Goal: Check status: Check status

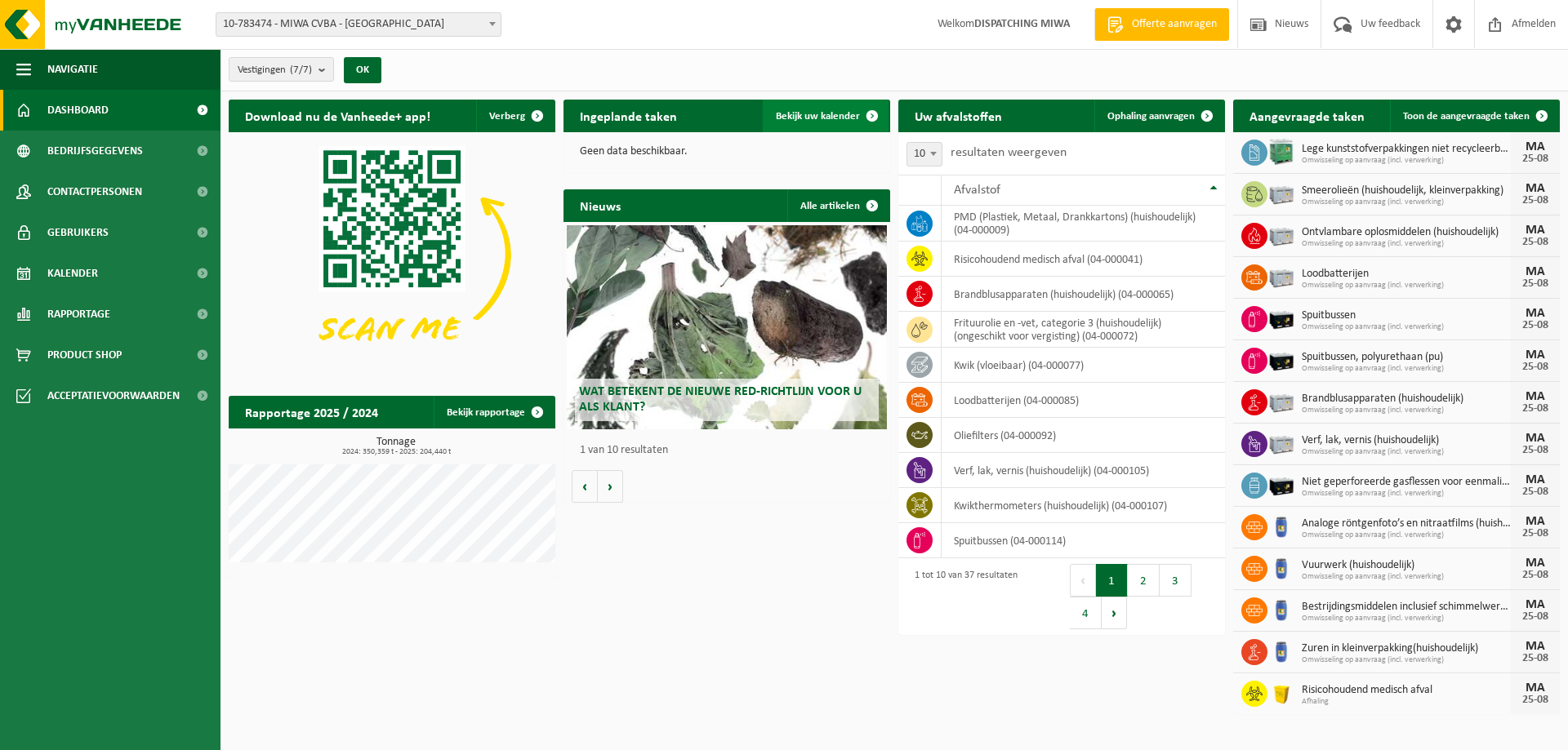
click at [836, 112] on span "Bekijk uw kalender" at bounding box center [818, 116] width 84 height 11
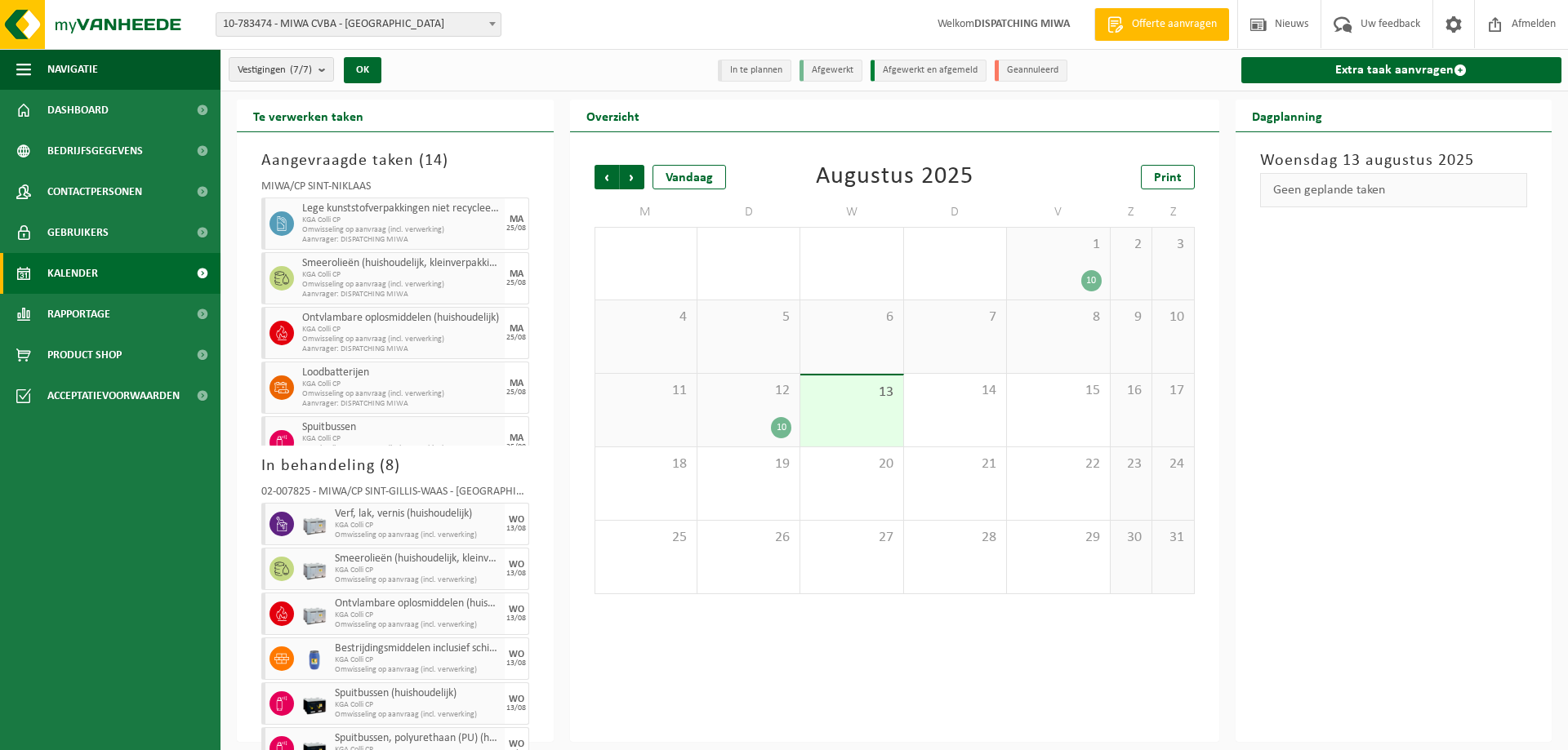
click at [776, 418] on div "10" at bounding box center [781, 426] width 21 height 21
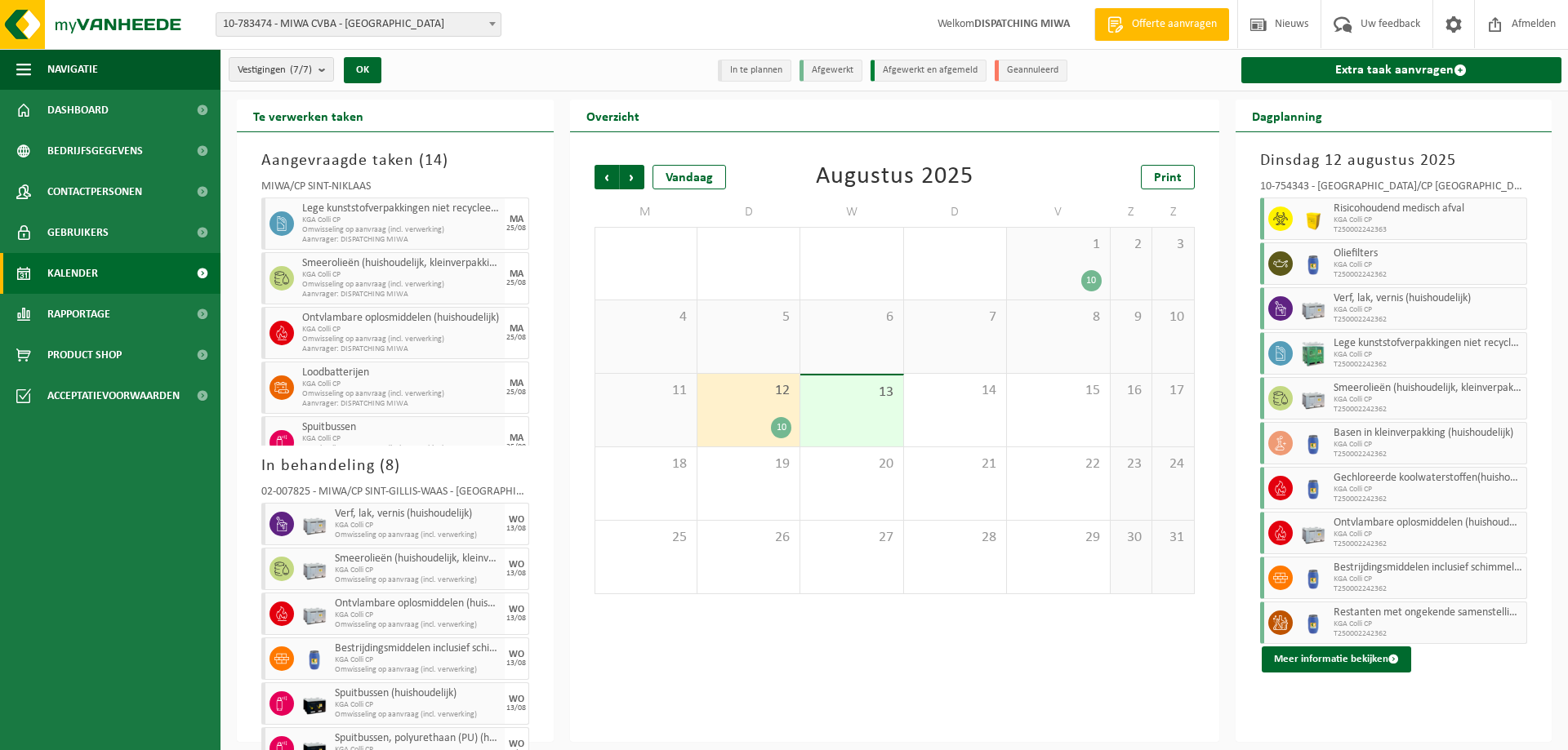
click at [1054, 268] on div "1 10" at bounding box center [1057, 263] width 102 height 72
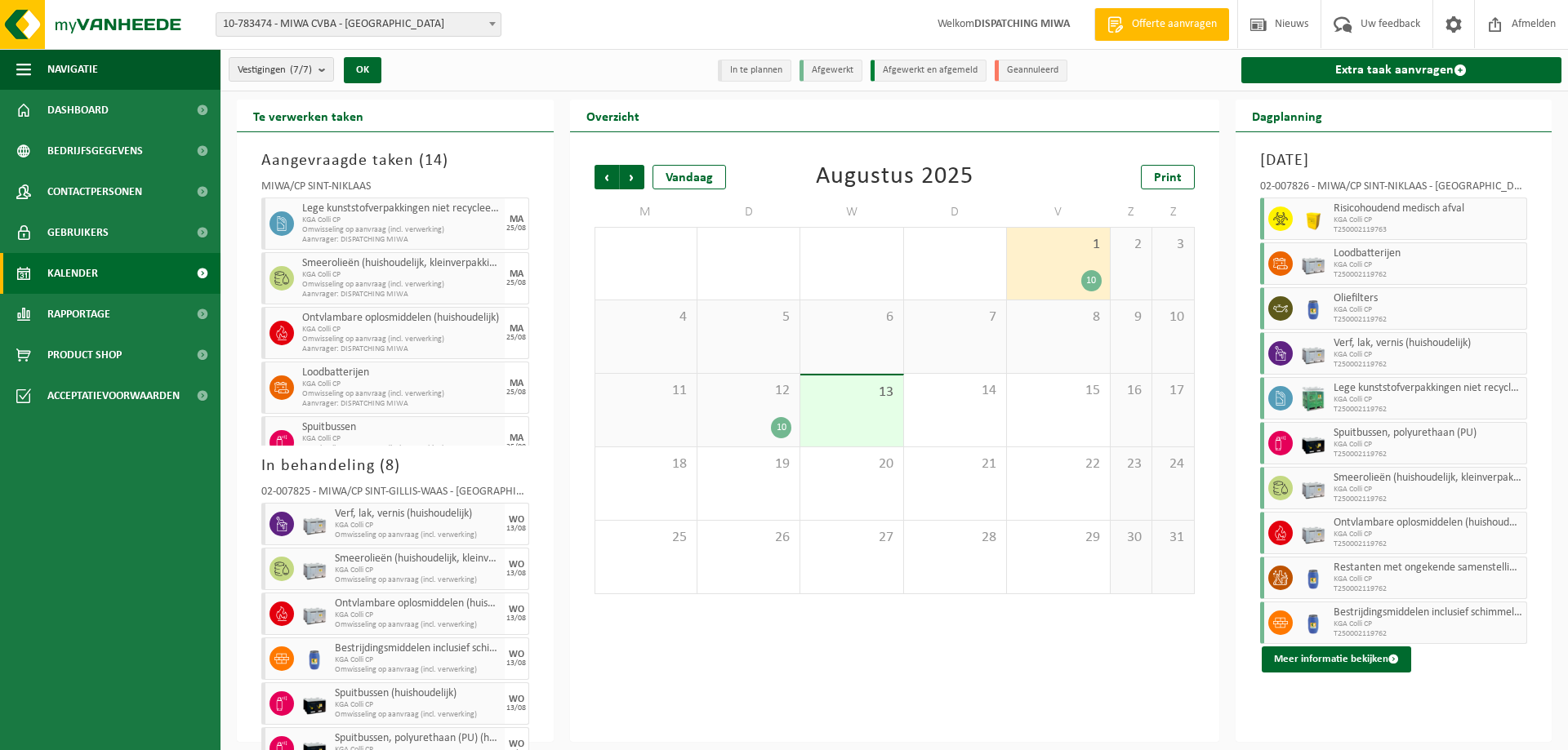
click at [769, 409] on div "12 10" at bounding box center [747, 410] width 102 height 72
